Goal: Transaction & Acquisition: Download file/media

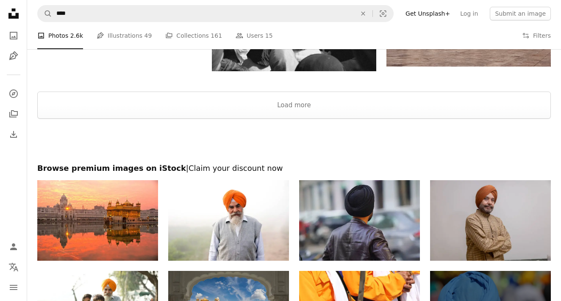
scroll to position [1494, 0]
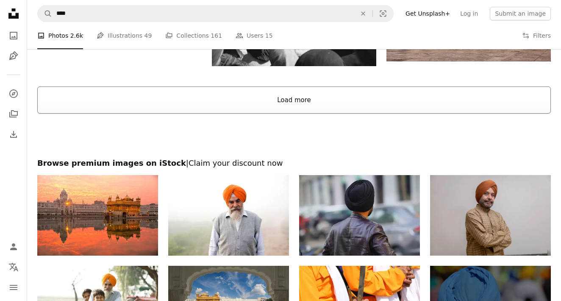
click at [333, 94] on button "Load more" at bounding box center [293, 99] width 513 height 27
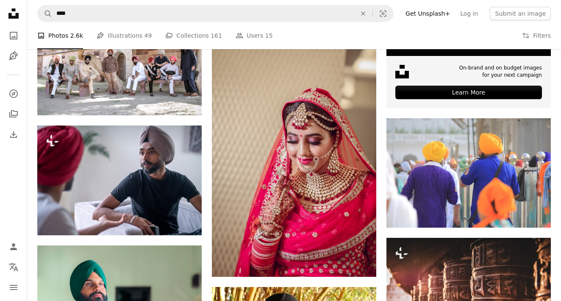
scroll to position [3125, 0]
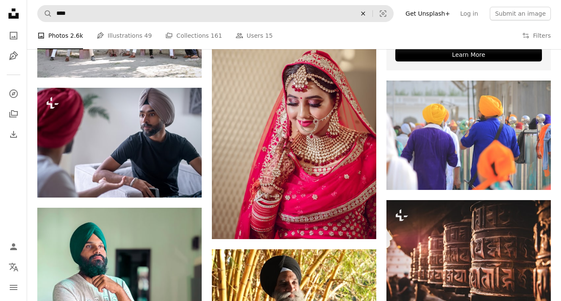
click at [372, 11] on icon "An X shape" at bounding box center [363, 13] width 19 height 7
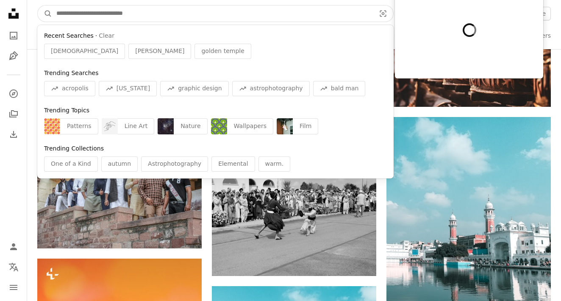
scroll to position [3327, 0]
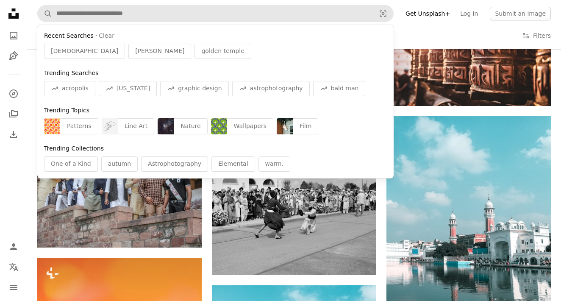
click at [432, 39] on div "A photo Photos 2.6k Pen Tool Illustrations 49 A stack of folders Collections 16…" at bounding box center [293, 35] width 513 height 27
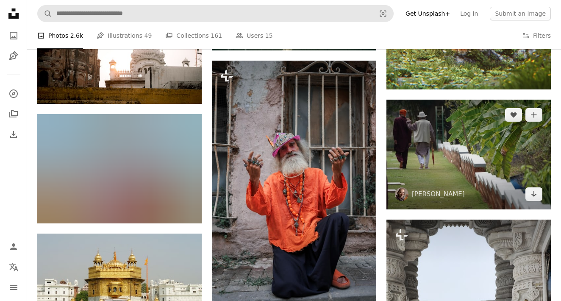
scroll to position [7504, 0]
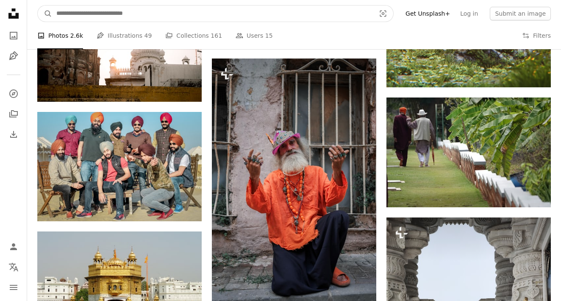
click at [330, 20] on input "Find visuals sitewide" at bounding box center [212, 14] width 321 height 16
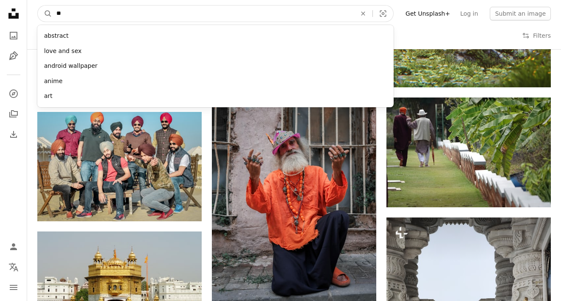
type input "*"
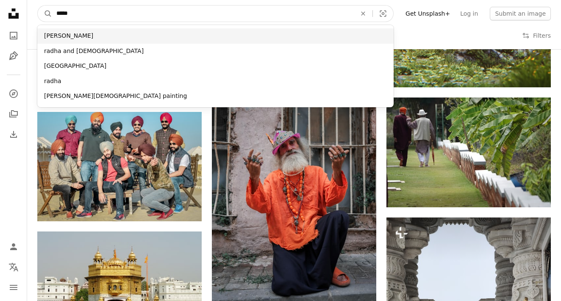
type input "*****"
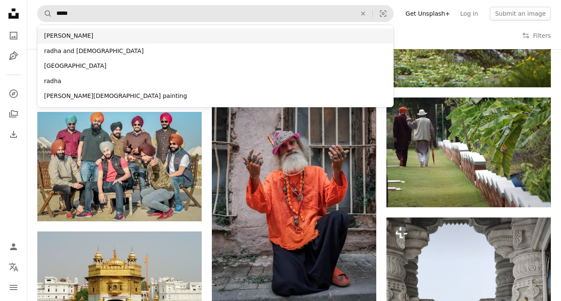
click at [212, 32] on div "[PERSON_NAME]" at bounding box center [215, 35] width 356 height 15
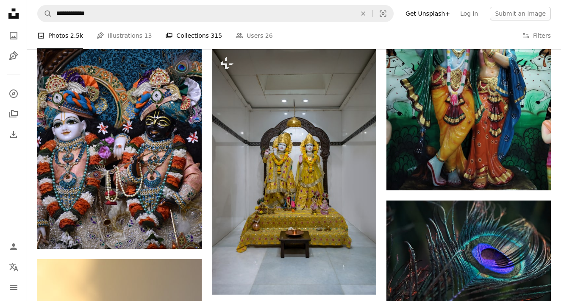
scroll to position [577, 0]
